Goal: Find specific page/section: Find specific page/section

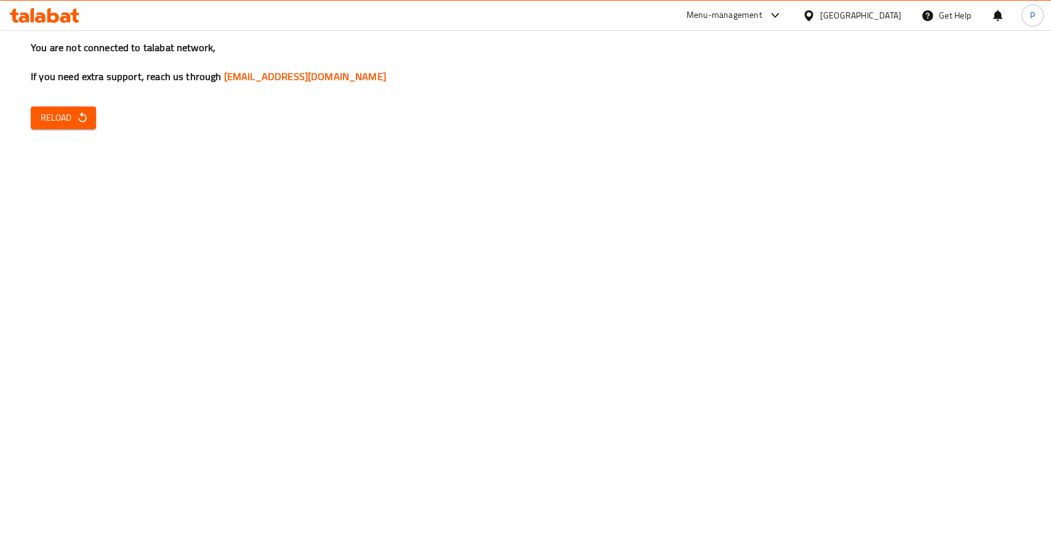
click at [82, 127] on button "Reload" at bounding box center [63, 118] width 65 height 23
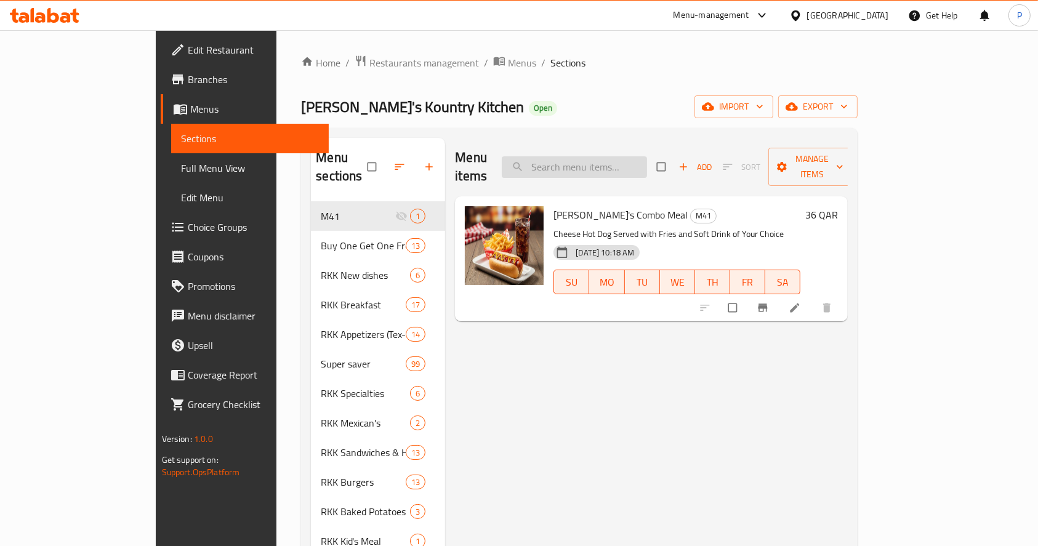
click at [609, 156] on input "search" at bounding box center [574, 167] width 145 height 22
click at [370, 62] on span "Restaurants management" at bounding box center [425, 62] width 110 height 15
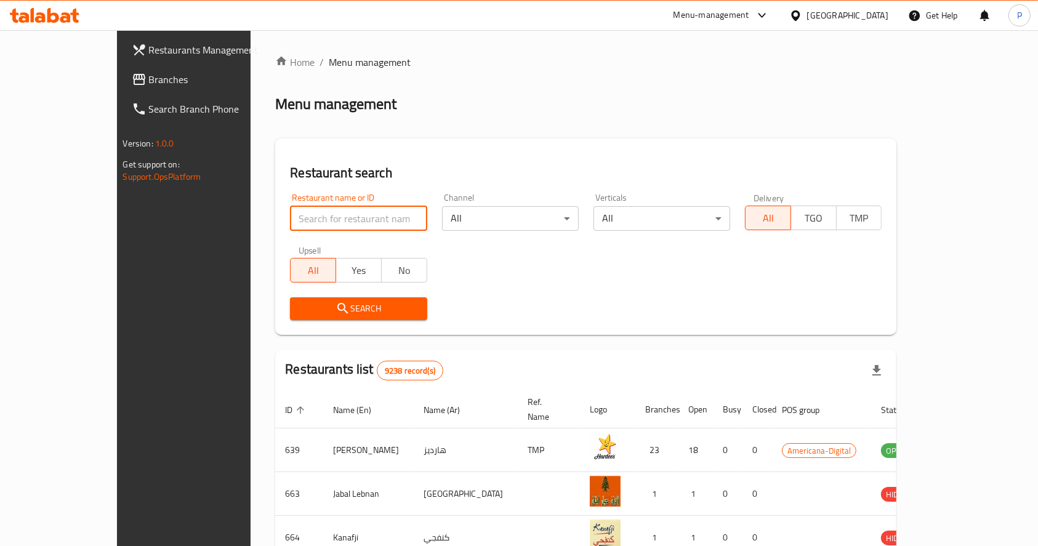
click at [341, 213] on input "search" at bounding box center [358, 218] width 137 height 25
type input "el toro"
click at [341, 307] on span "Search" at bounding box center [358, 308] width 117 height 15
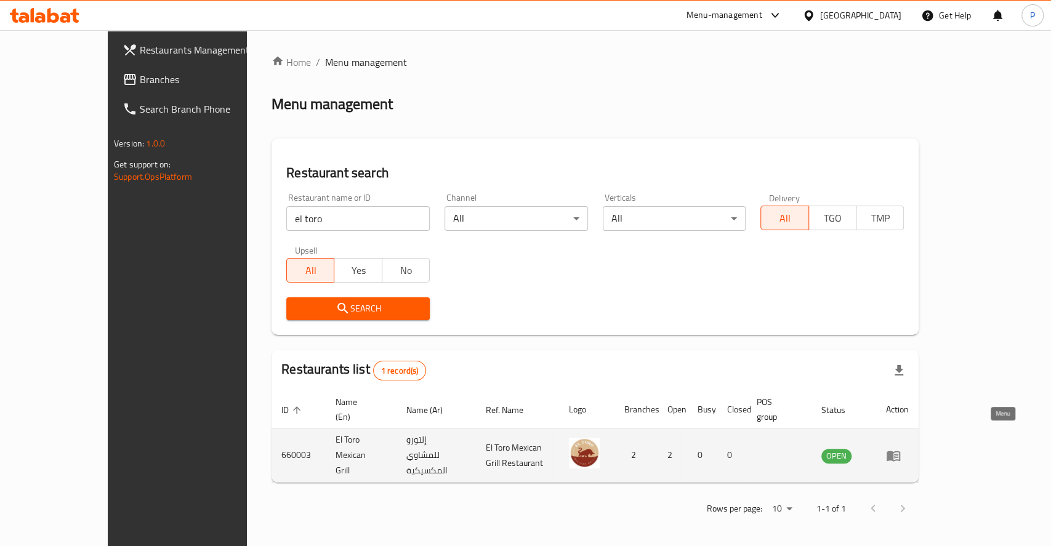
click at [901, 448] on icon "enhanced table" at bounding box center [893, 455] width 15 height 15
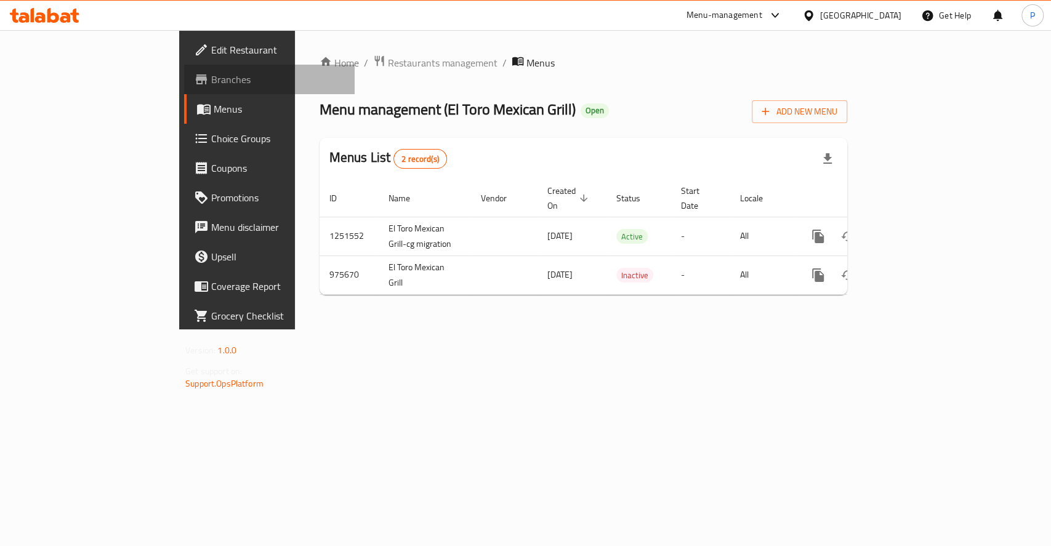
click at [211, 75] on span "Branches" at bounding box center [278, 79] width 134 height 15
